Goal: Information Seeking & Learning: Learn about a topic

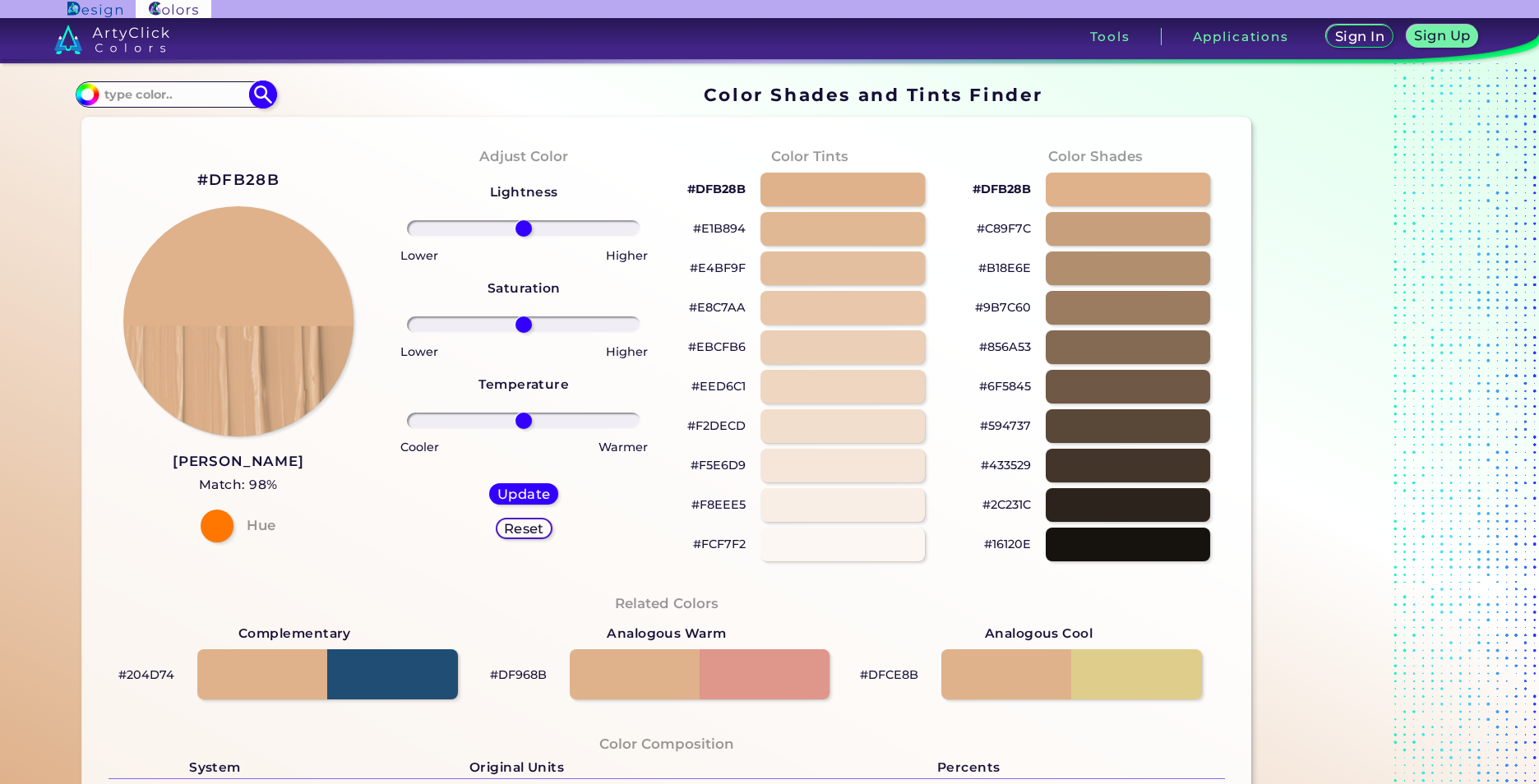
click at [89, 97] on input "#dfb28b" at bounding box center [84, 92] width 20 height 20
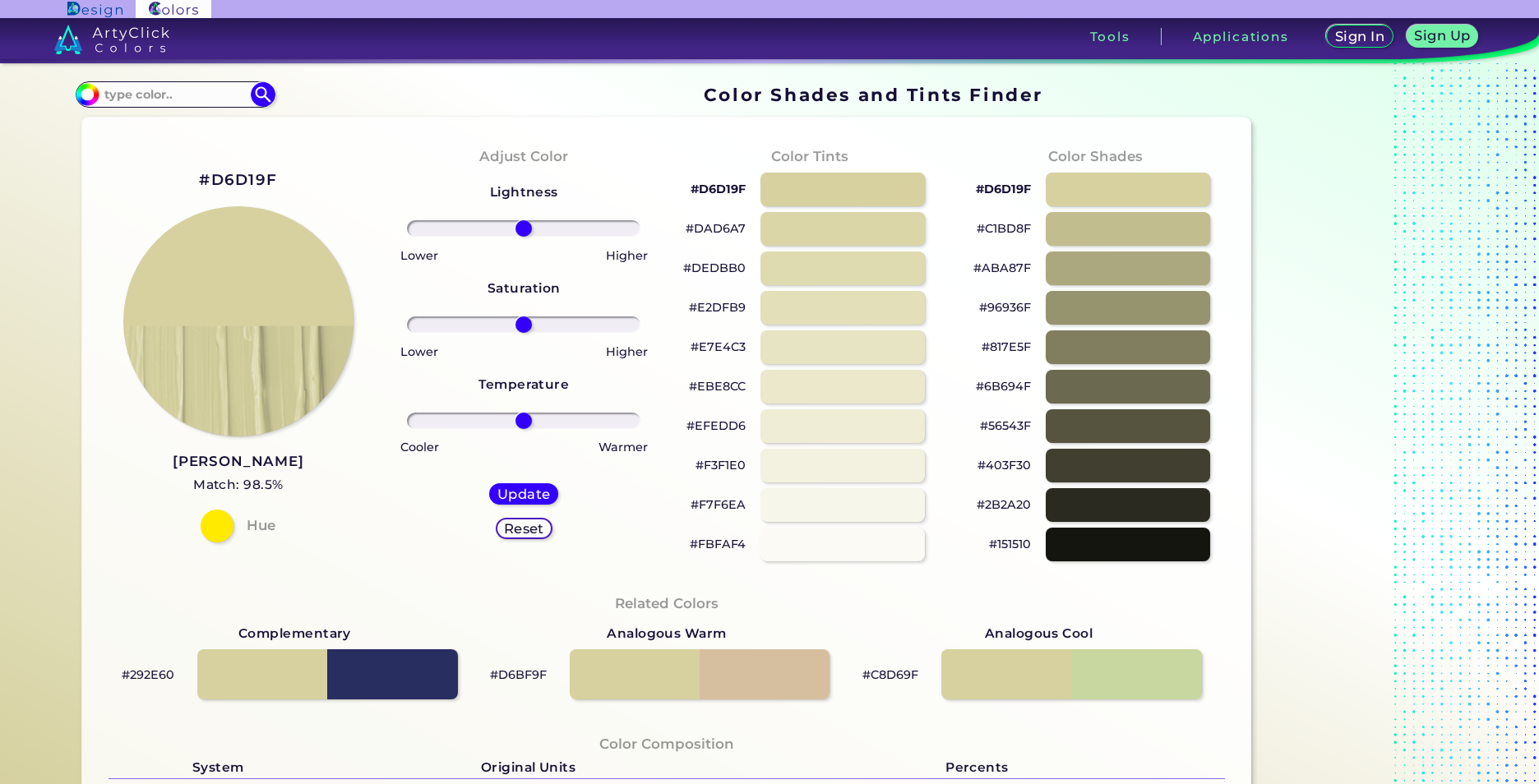
click at [312, 460] on div "#D6D19F [PERSON_NAME] Match: 98.5% Hue" at bounding box center [238, 354] width 285 height 447
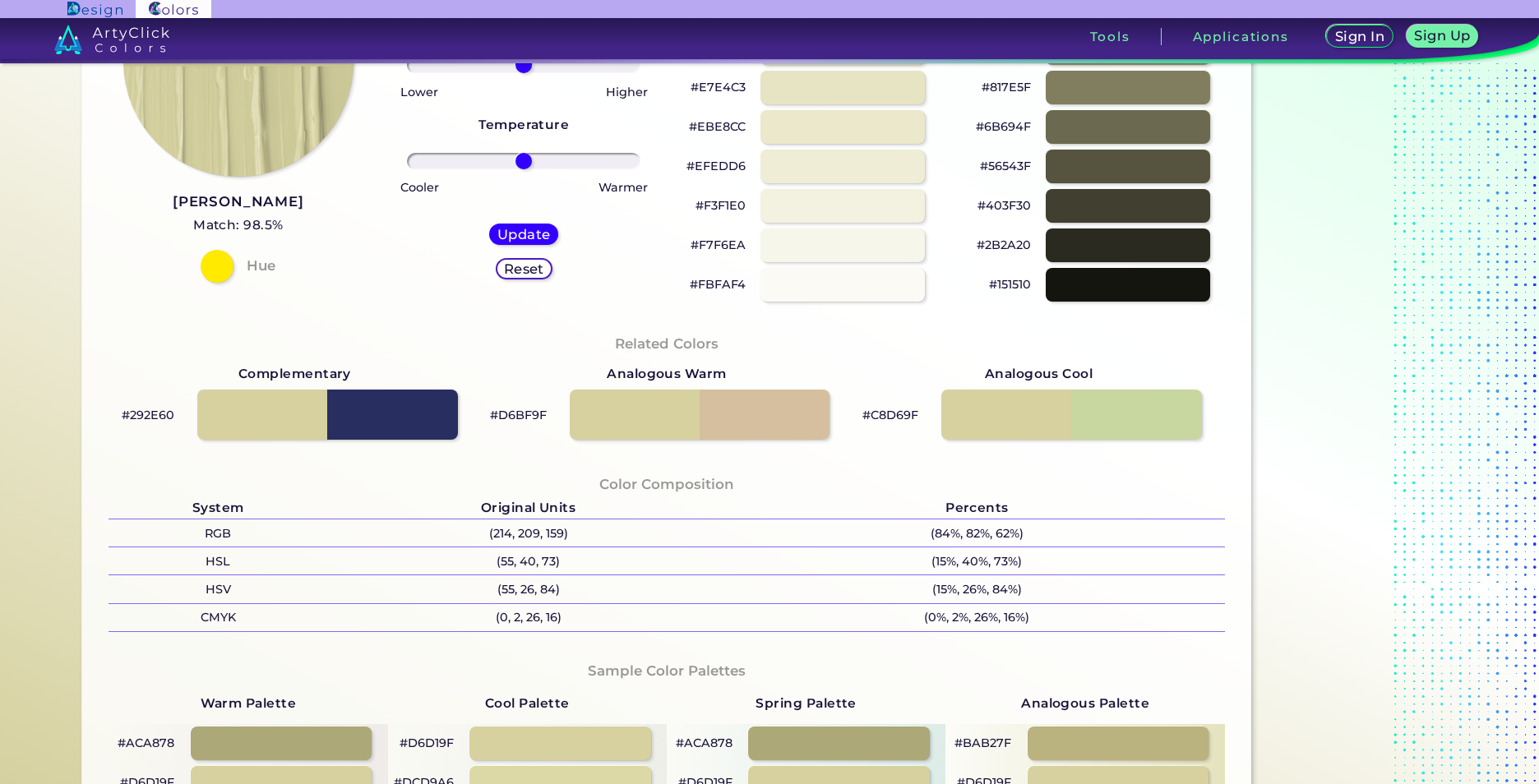
scroll to position [329, 0]
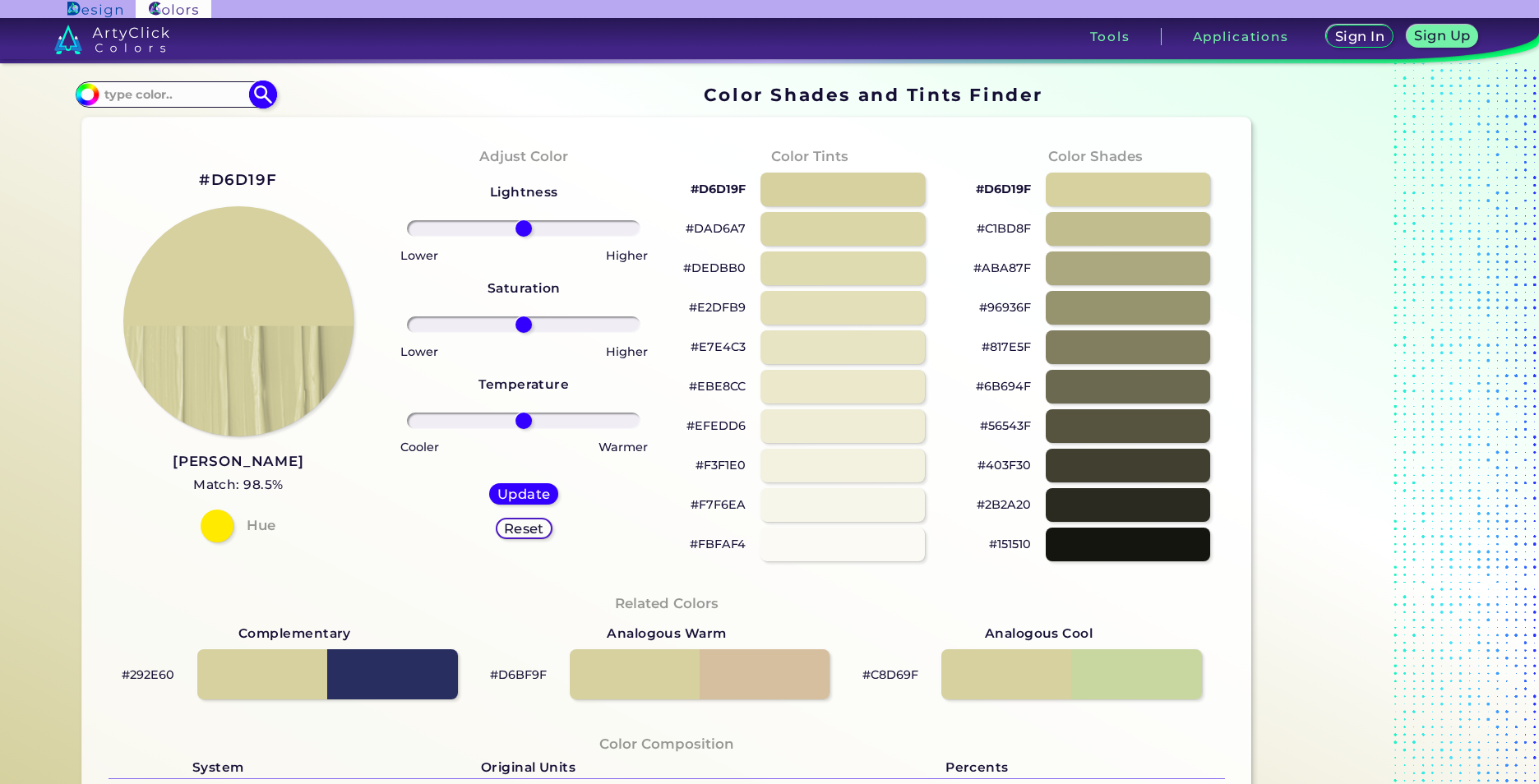
click at [84, 97] on input "#d6d19f" at bounding box center [84, 92] width 20 height 20
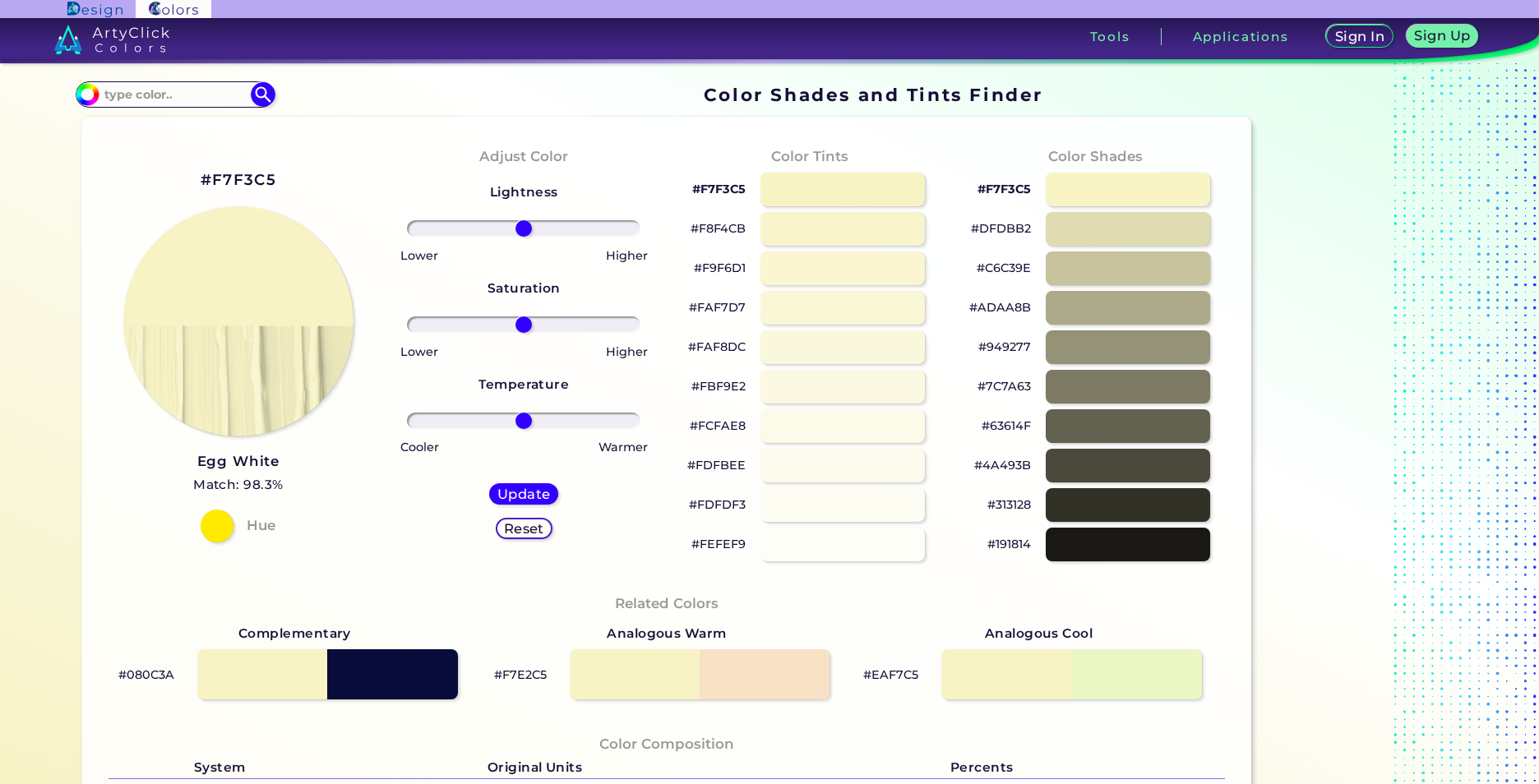
click at [356, 143] on div "#F7F3C5 Egg White Match: 98.3% Hue" at bounding box center [238, 354] width 285 height 447
click at [93, 97] on img at bounding box center [87, 95] width 25 height 25
click at [86, 95] on input "#f7f3c5" at bounding box center [84, 92] width 20 height 20
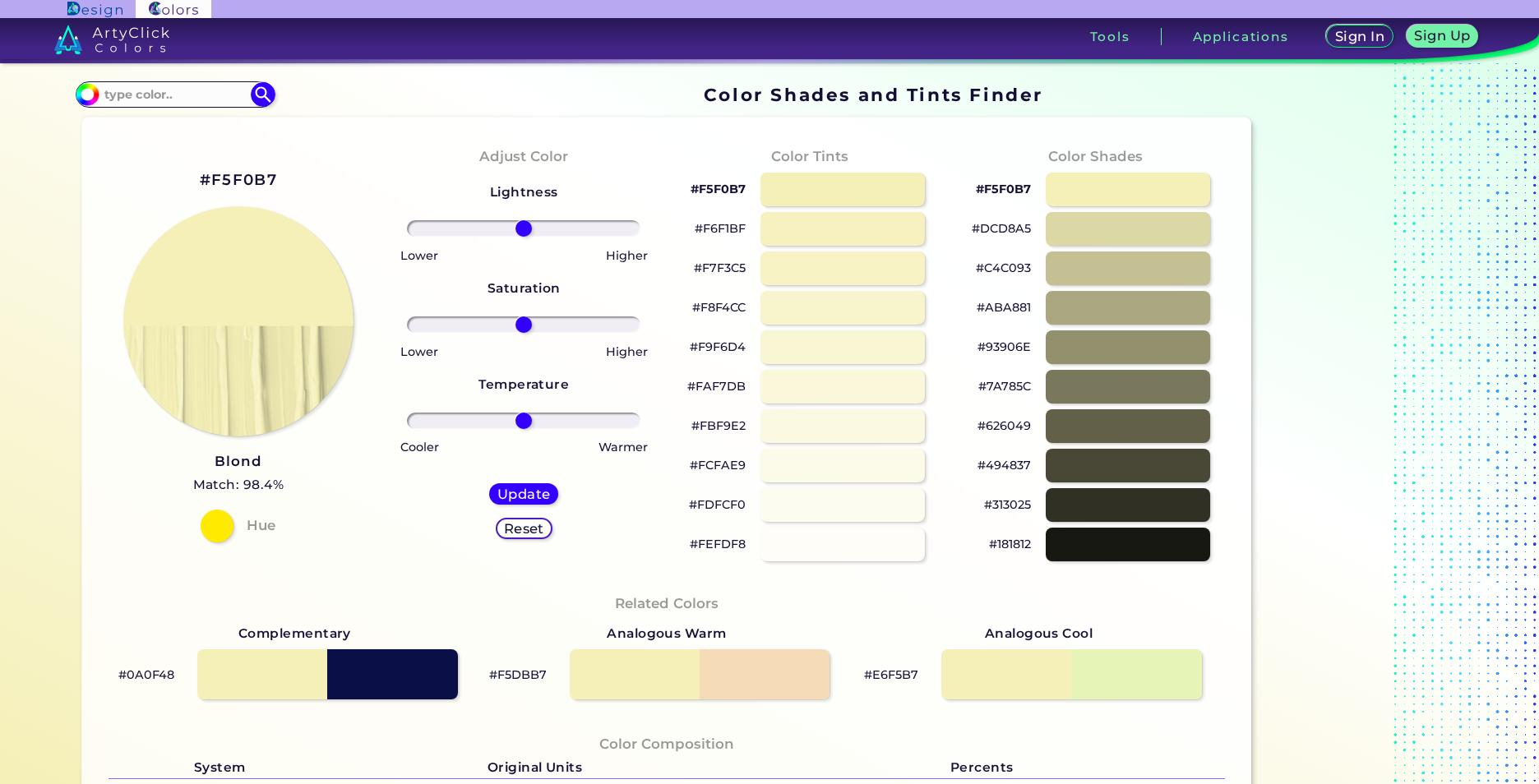
click at [342, 487] on div "#F5F0B7 Blond Match: 98.4% Hue" at bounding box center [238, 354] width 285 height 447
click at [82, 90] on input "#f5f0b7" at bounding box center [84, 92] width 20 height 20
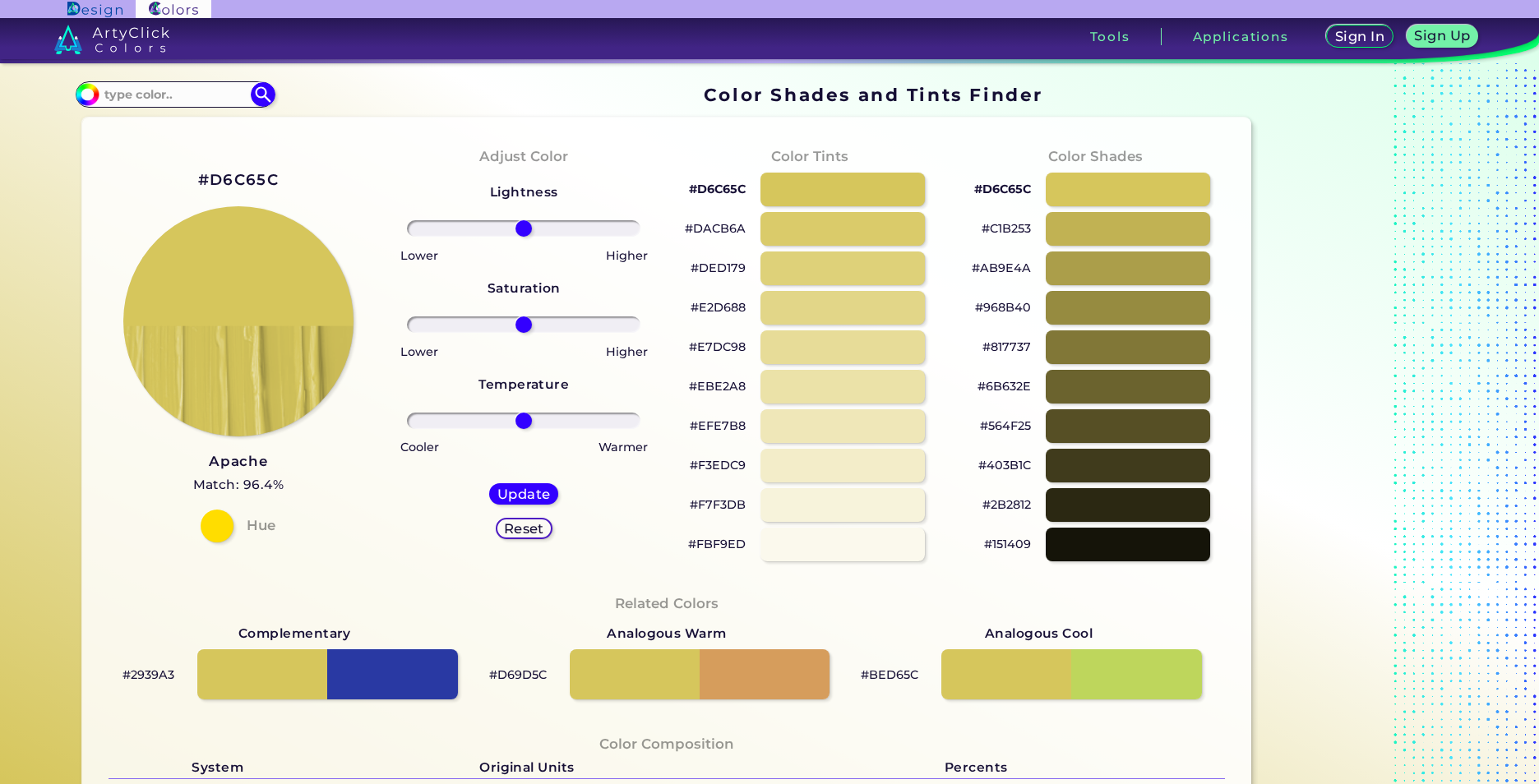
click at [396, 123] on div "#D6C65C Apache Match: 96.4% Hue Adjust Color Lightness Saturation Temperature L…" at bounding box center [667, 686] width 1169 height 1137
click at [1065, 237] on div at bounding box center [1127, 229] width 166 height 33
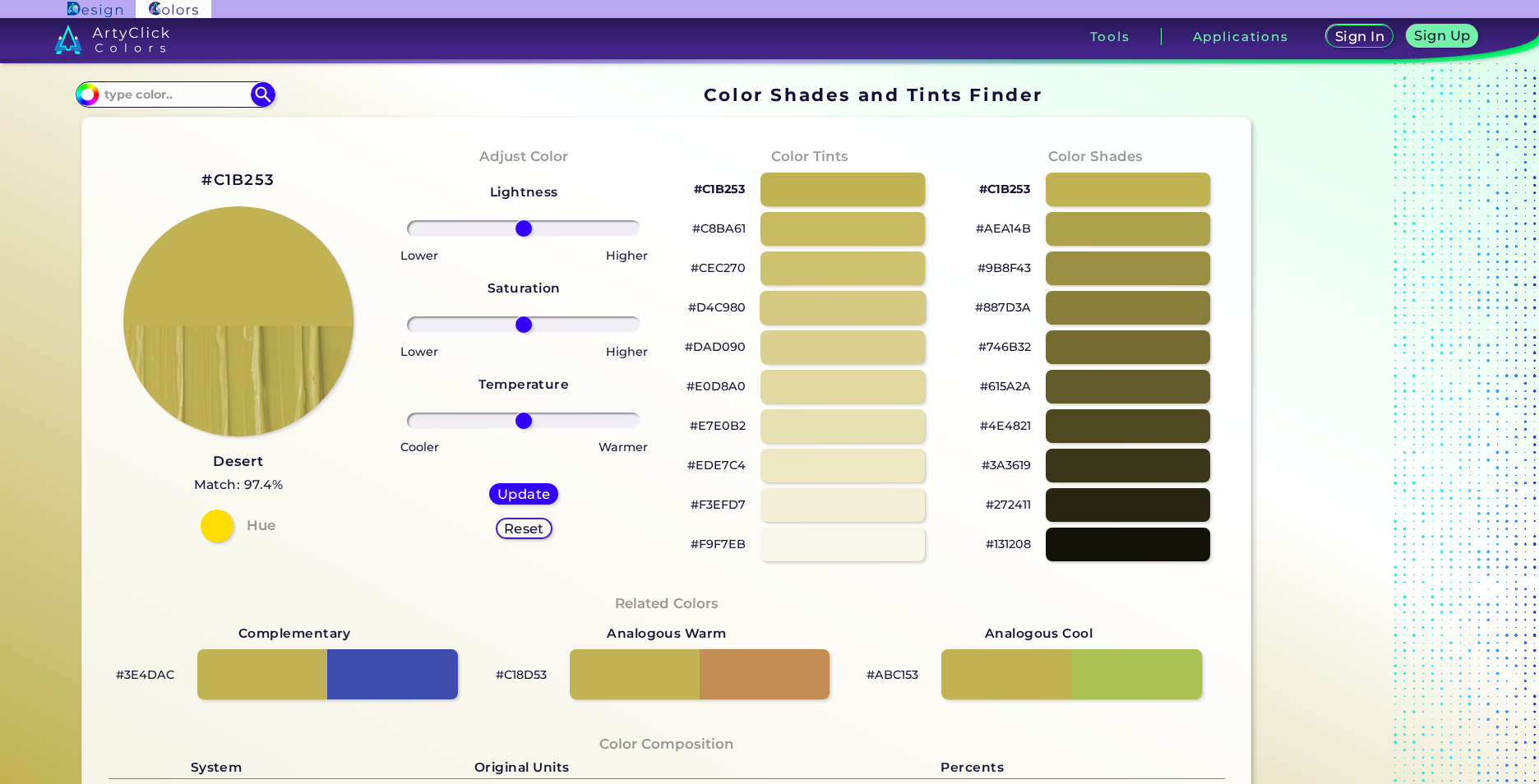
click at [772, 305] on div at bounding box center [842, 308] width 166 height 33
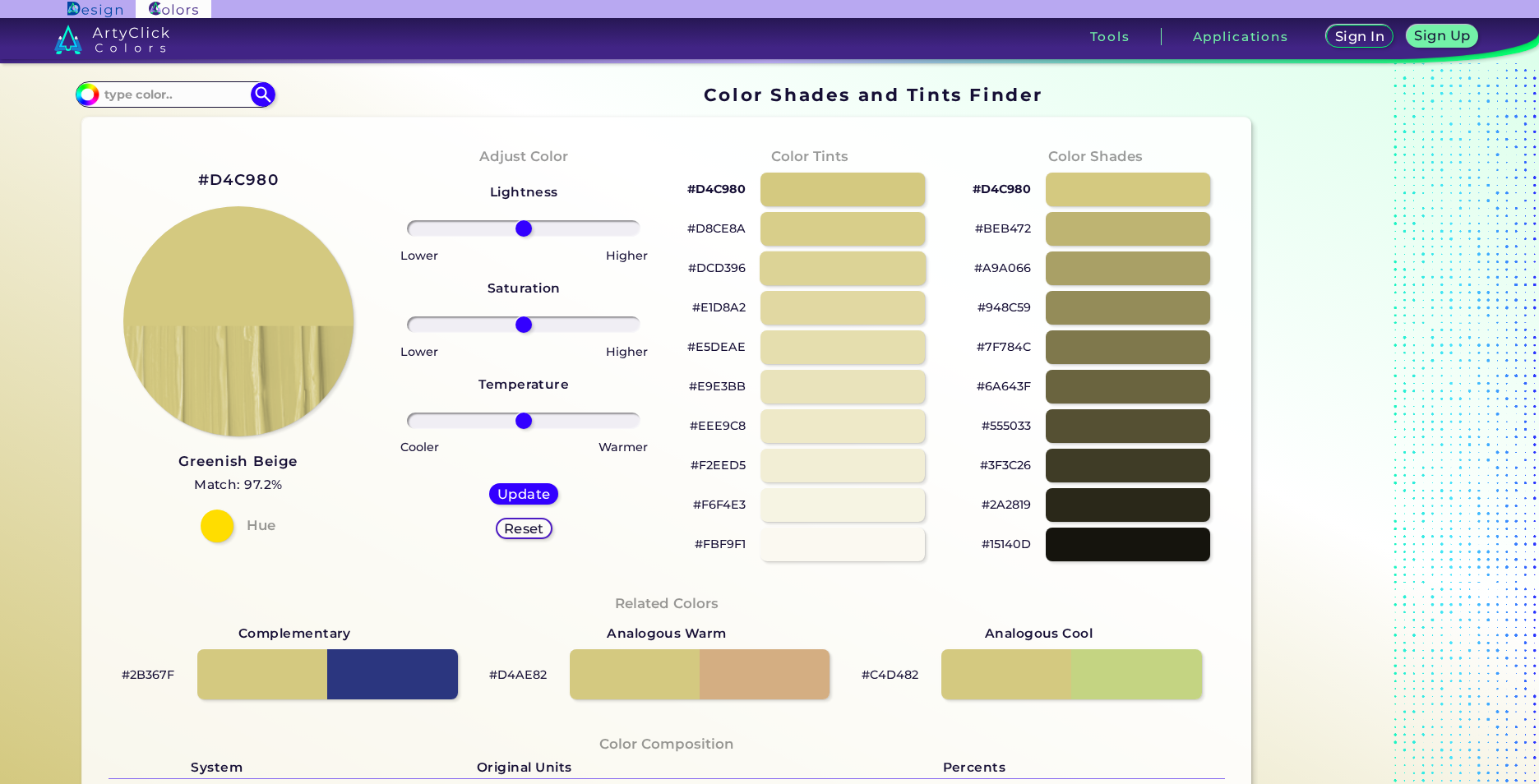
click at [785, 282] on div at bounding box center [842, 268] width 166 height 33
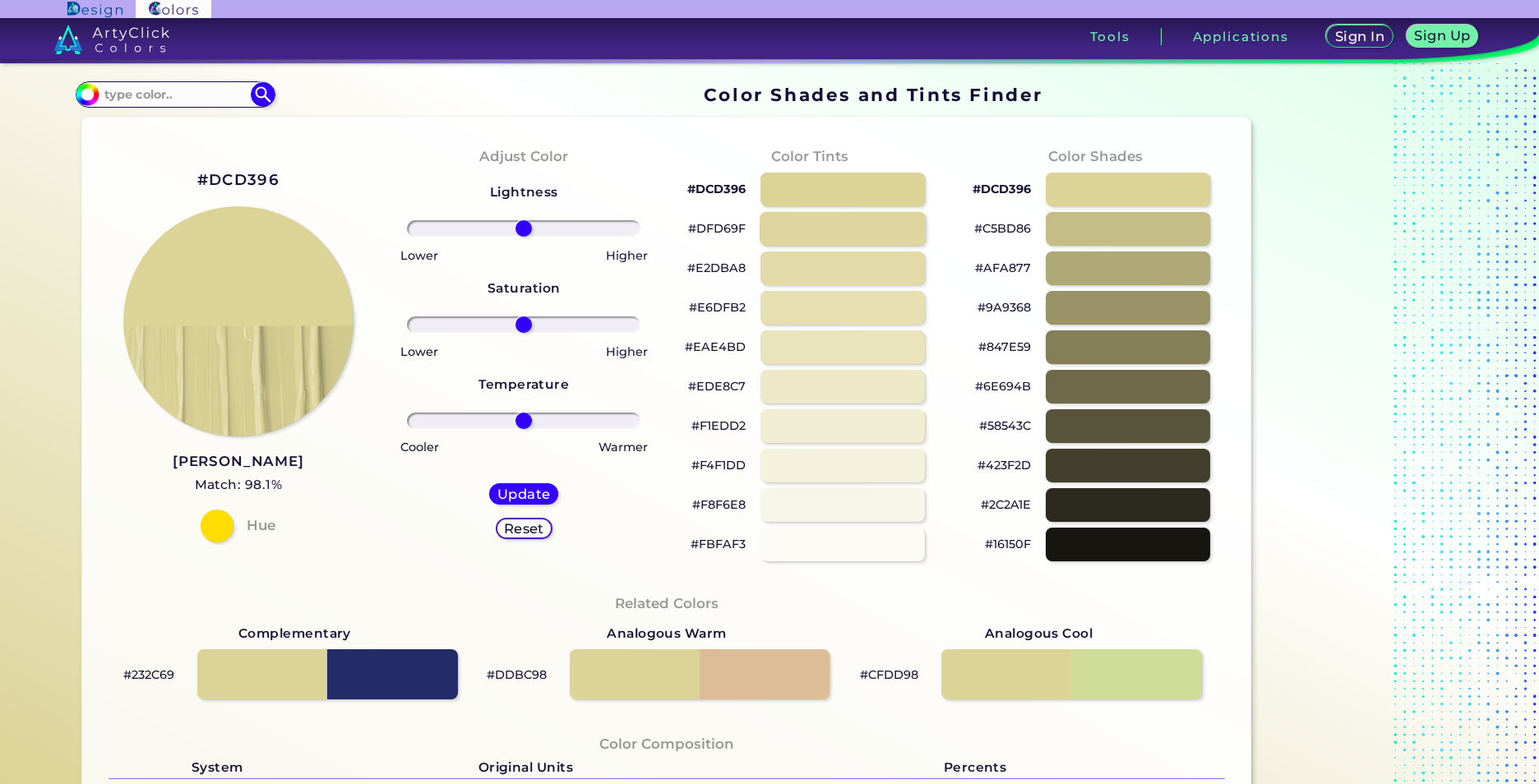
click at [804, 244] on div at bounding box center [842, 229] width 166 height 33
type input "#dfd69f"
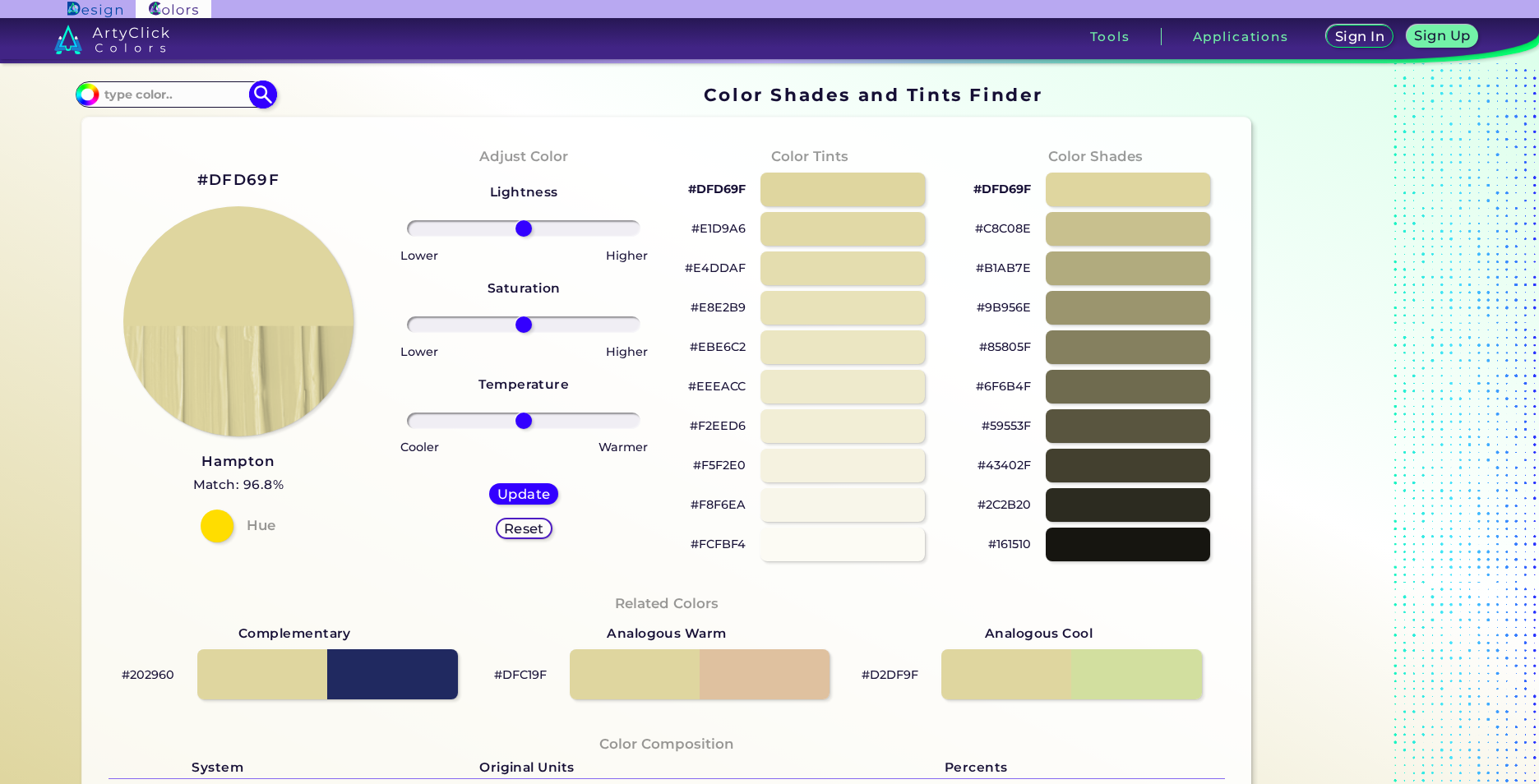
click at [93, 96] on img at bounding box center [87, 95] width 25 height 25
click at [111, 91] on input at bounding box center [175, 95] width 153 height 22
type input "tang"
click at [147, 129] on p "Atomic Tangerine ◉" at bounding box center [164, 124] width 125 height 31
type input "#ff9966"
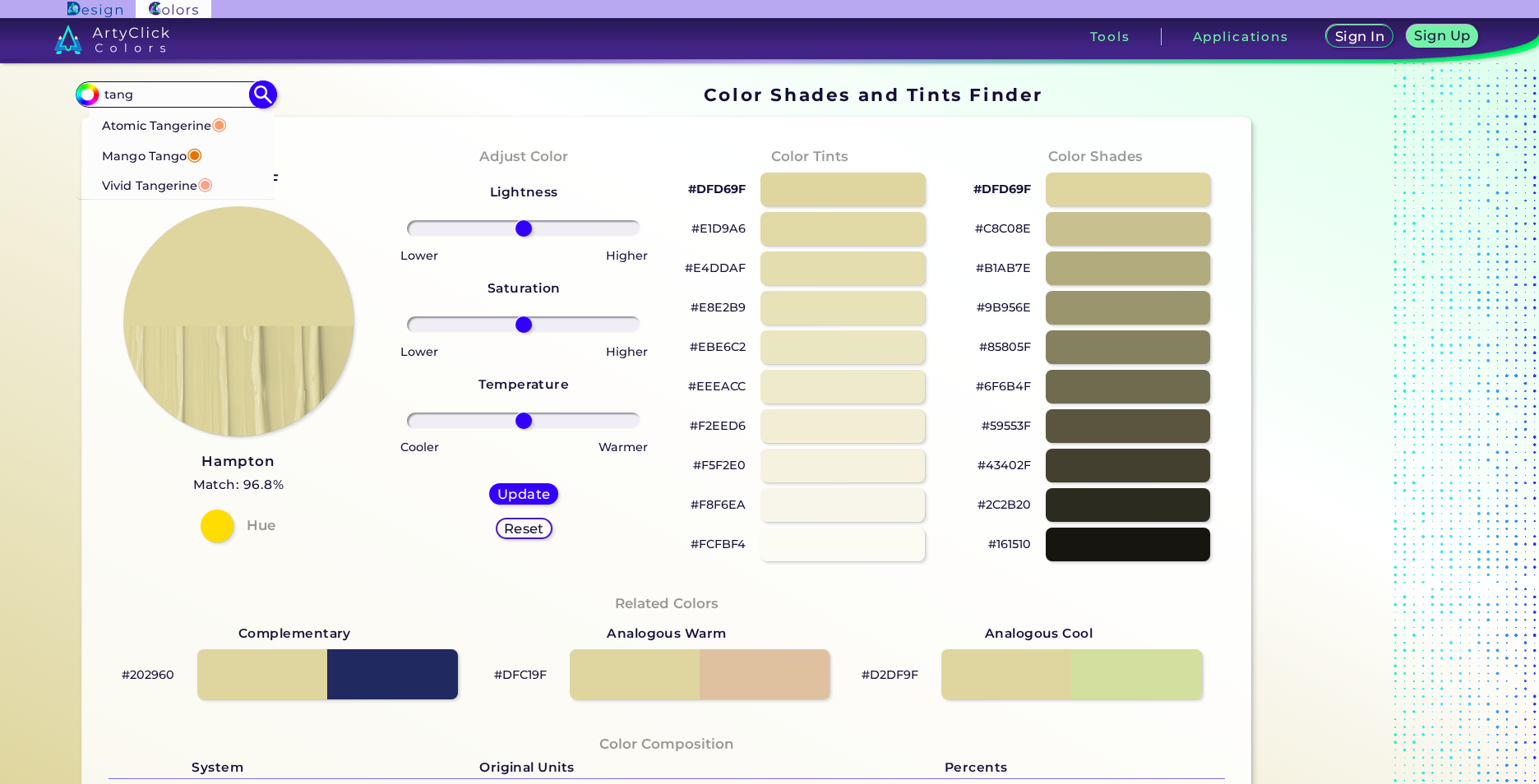
type input "#FF9966"
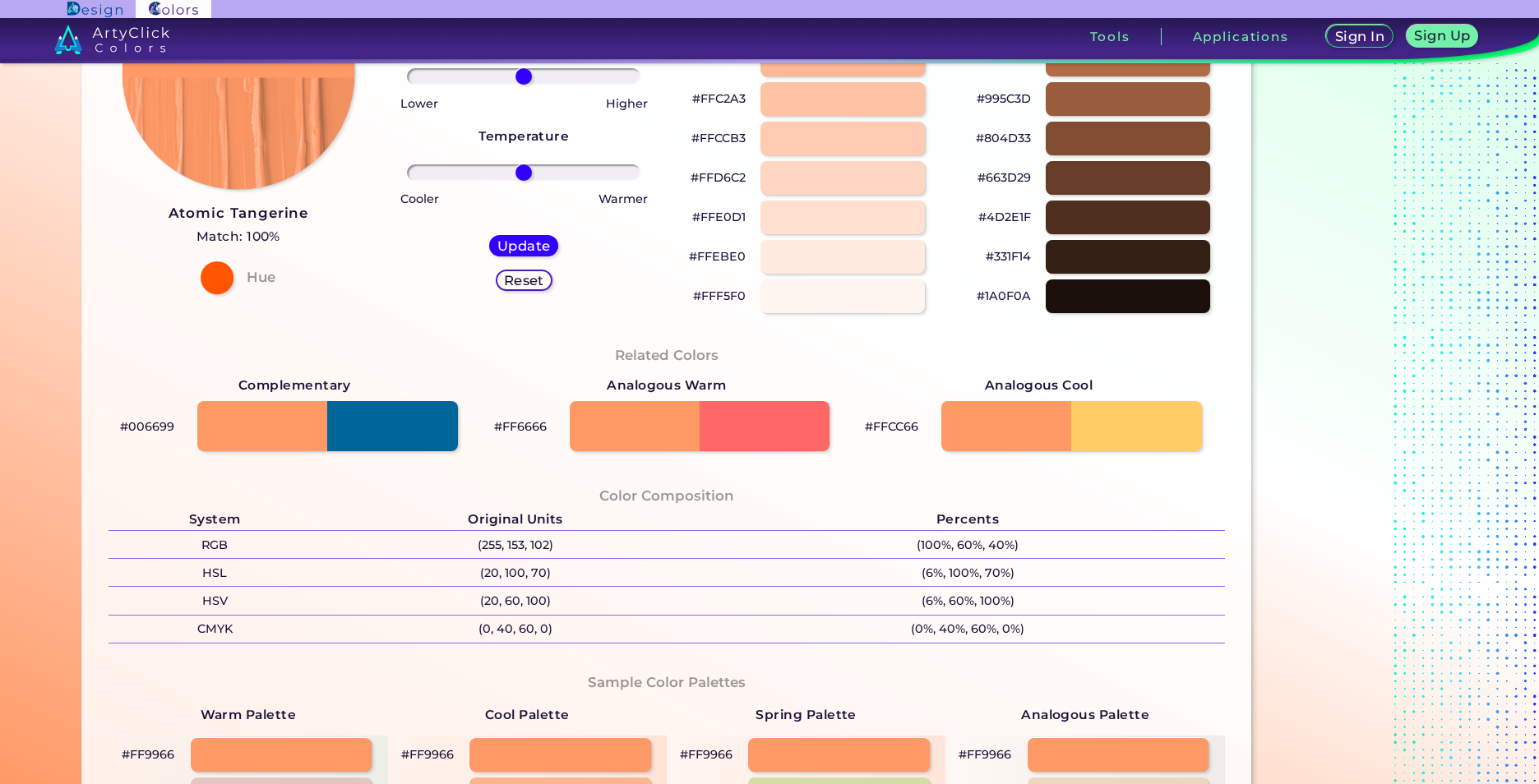
scroll to position [82, 0]
